Goal: Find contact information: Find contact information

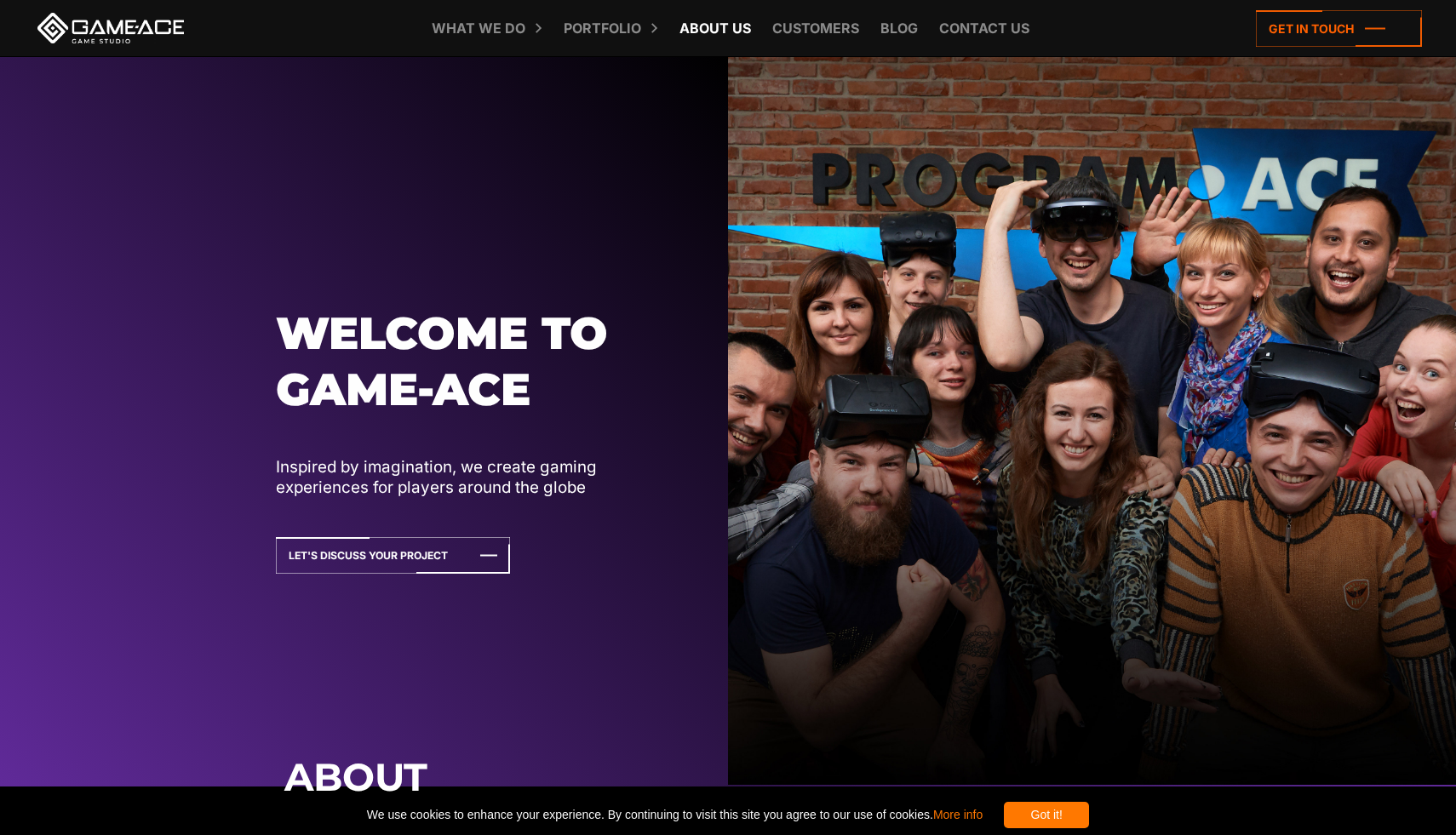
click at [729, 37] on link "About Us" at bounding box center [715, 28] width 88 height 56
click at [721, 27] on link "About Us" at bounding box center [715, 28] width 88 height 56
click at [950, 30] on link "Contact us" at bounding box center [984, 28] width 108 height 56
